Goal: Transaction & Acquisition: Purchase product/service

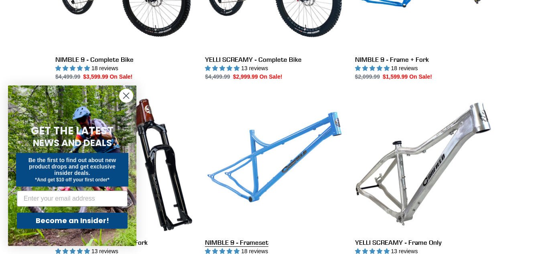
scroll to position [326, 0]
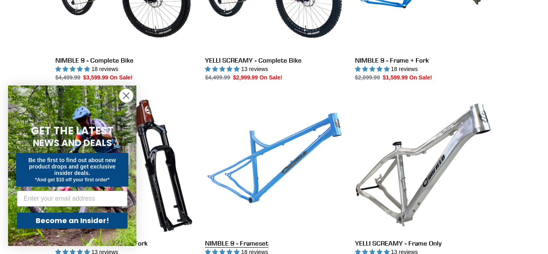
click at [296, 162] on link "NIMBLE 9 - Frameset" at bounding box center [274, 180] width 138 height 169
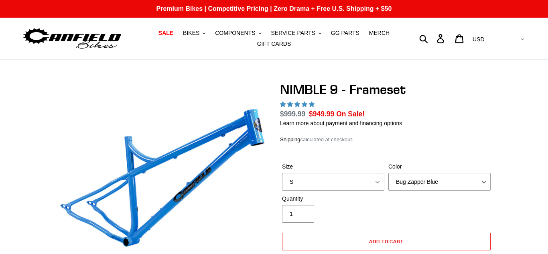
scroll to position [253, 0]
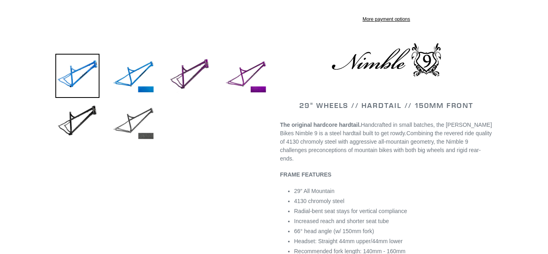
click at [145, 114] on img at bounding box center [133, 122] width 44 height 44
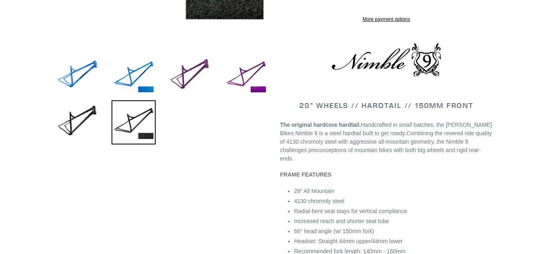
select select "highest-rating"
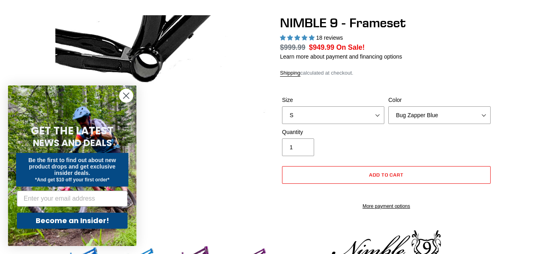
scroll to position [52, 0]
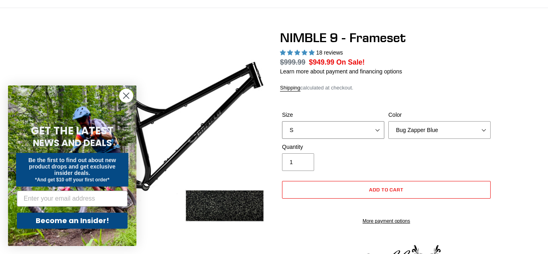
click at [305, 130] on select "S M L XL" at bounding box center [333, 130] width 102 height 18
select select "M"
click at [282, 121] on select "S M L XL" at bounding box center [333, 130] width 102 height 18
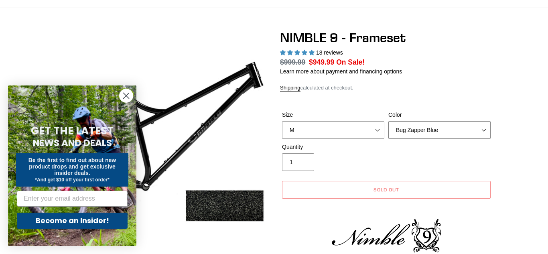
click at [456, 132] on select "Bug Zapper Blue Purple Haze -Sold Out Galaxy Black" at bounding box center [439, 130] width 102 height 18
select select "Galaxy Black"
click at [388, 121] on select "Bug Zapper Blue Purple Haze -Sold Out Galaxy Black" at bounding box center [439, 130] width 102 height 18
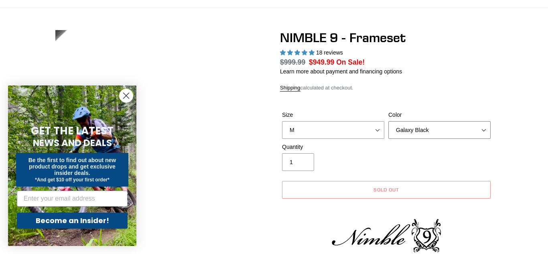
scroll to position [0, 0]
